Goal: Find specific page/section: Find specific page/section

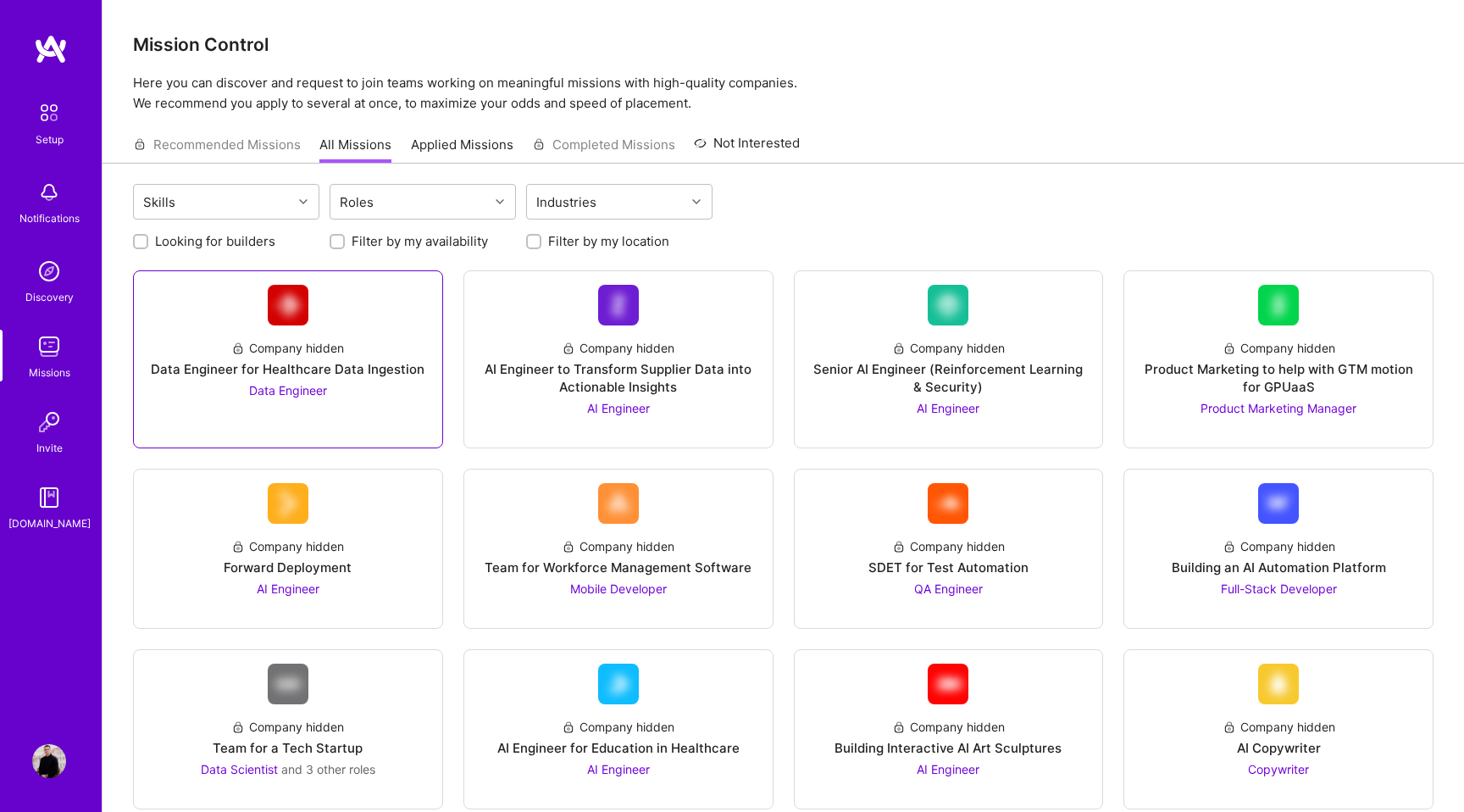
click at [429, 399] on div "Company hidden Data Engineer for Healthcare Data Ingestion Data Engineer" at bounding box center [289, 360] width 310 height 178
click at [379, 372] on div "Data Engineer for Healthcare Data Ingestion" at bounding box center [287, 368] width 273 height 18
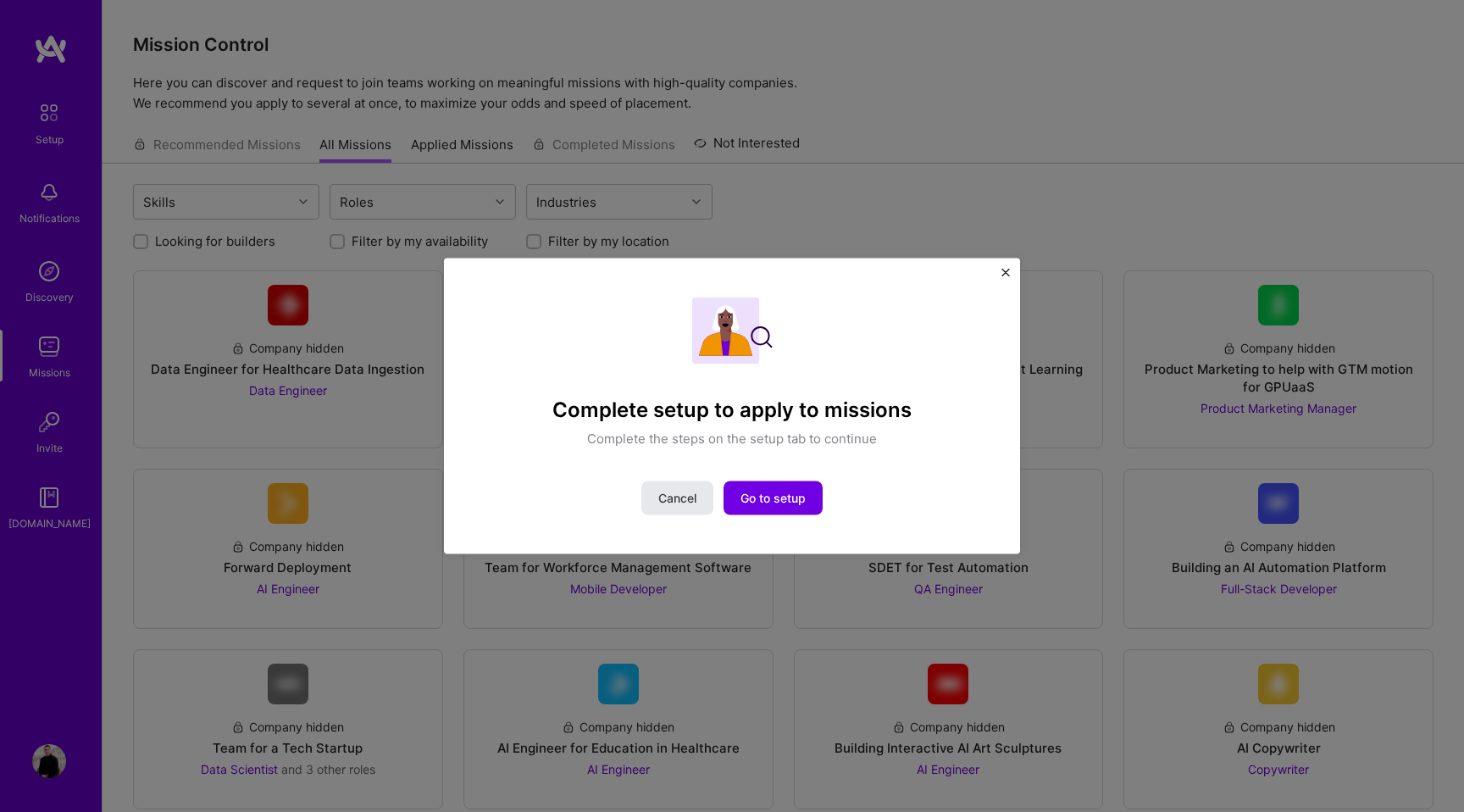
click at [668, 486] on button "Cancel" at bounding box center [678, 498] width 72 height 34
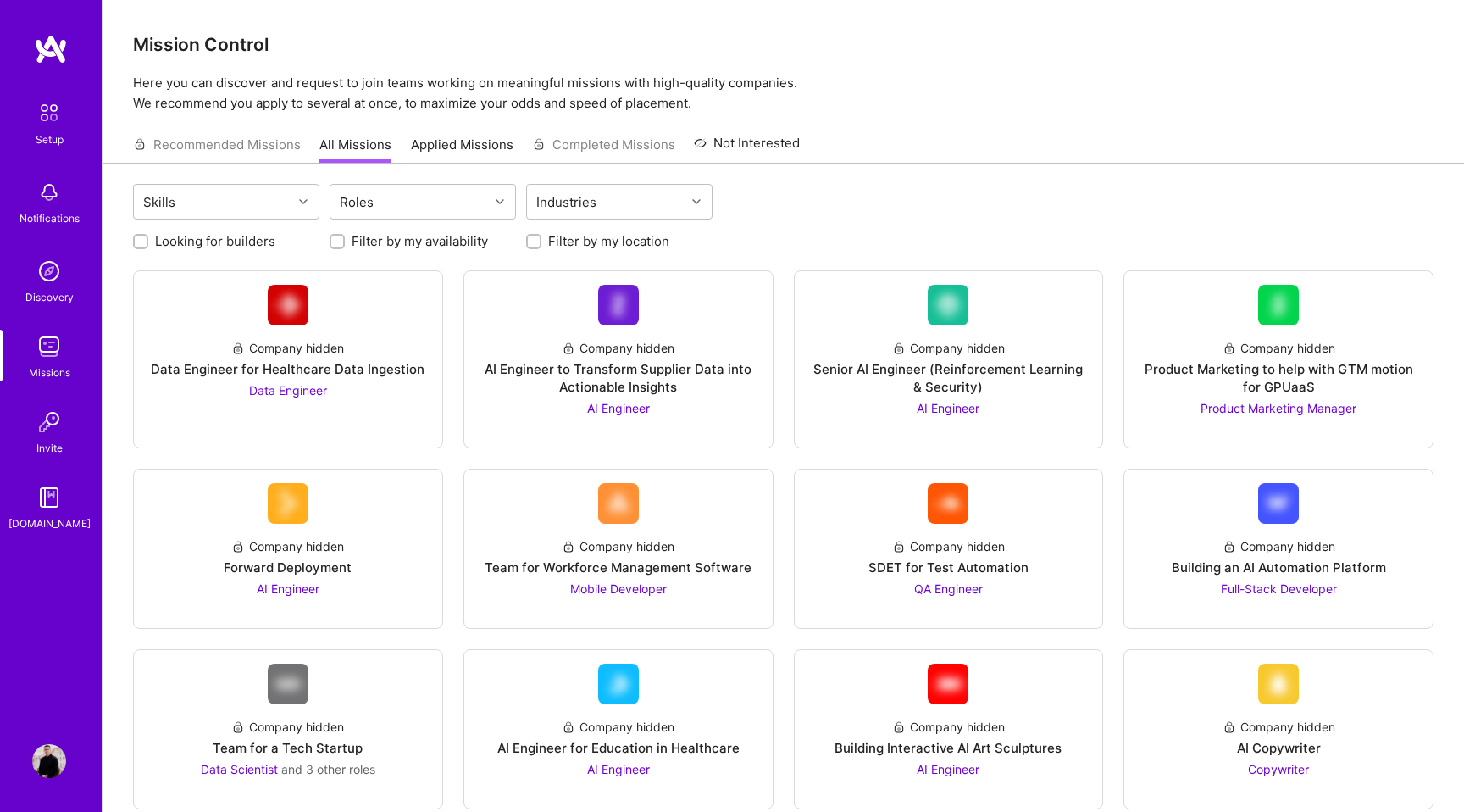
click at [62, 105] on img at bounding box center [49, 113] width 36 height 36
